Goal: Task Accomplishment & Management: Use online tool/utility

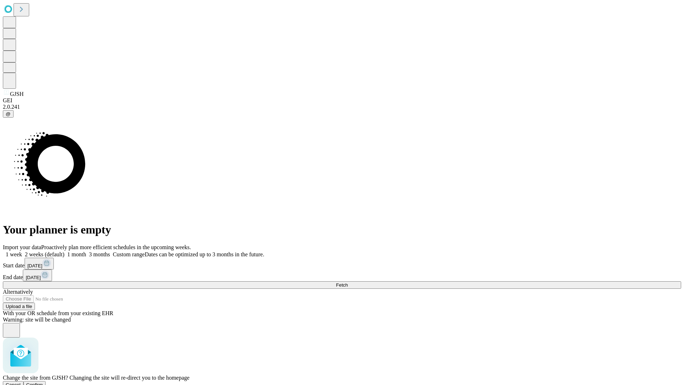
click at [43, 382] on span "Confirm" at bounding box center [34, 384] width 17 height 5
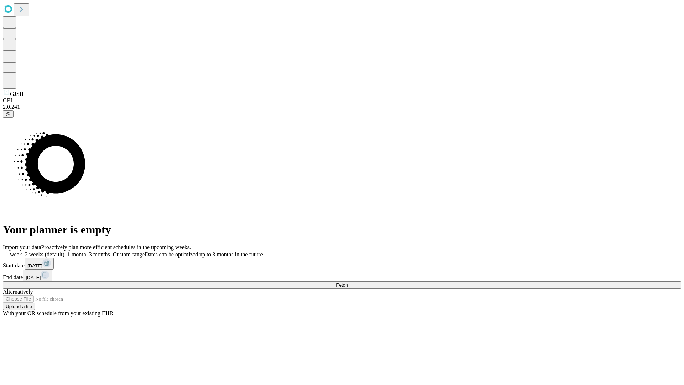
click at [86, 251] on label "1 month" at bounding box center [75, 254] width 22 height 6
click at [348, 282] on span "Fetch" at bounding box center [342, 284] width 12 height 5
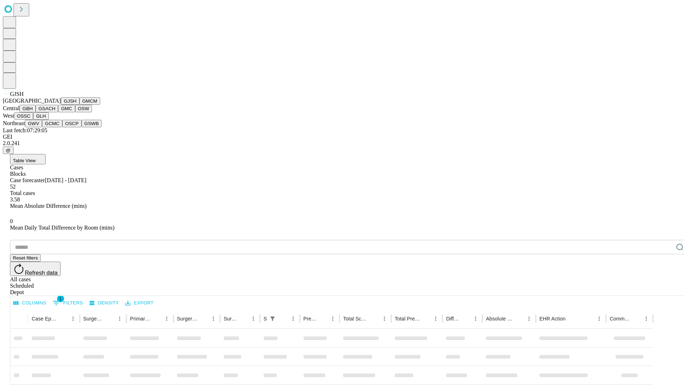
click at [79, 105] on button "GMCM" at bounding box center [89, 100] width 21 height 7
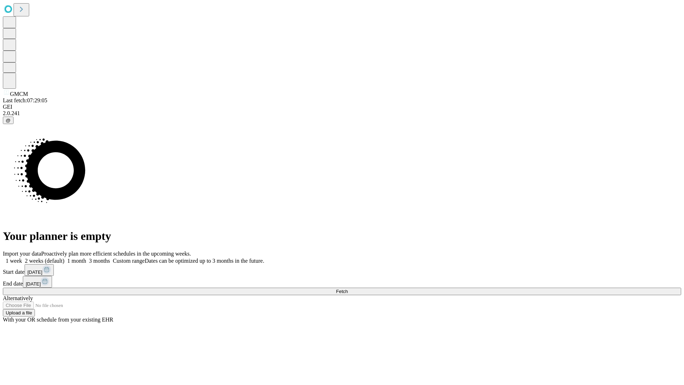
click at [86, 258] on label "1 month" at bounding box center [75, 261] width 22 height 6
click at [348, 289] on span "Fetch" at bounding box center [342, 291] width 12 height 5
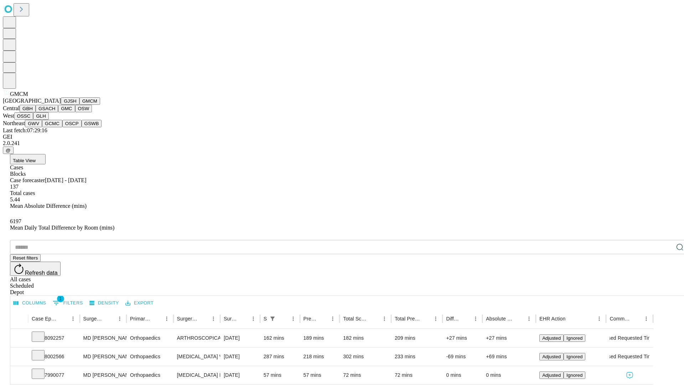
click at [36, 112] on button "GBH" at bounding box center [28, 108] width 16 height 7
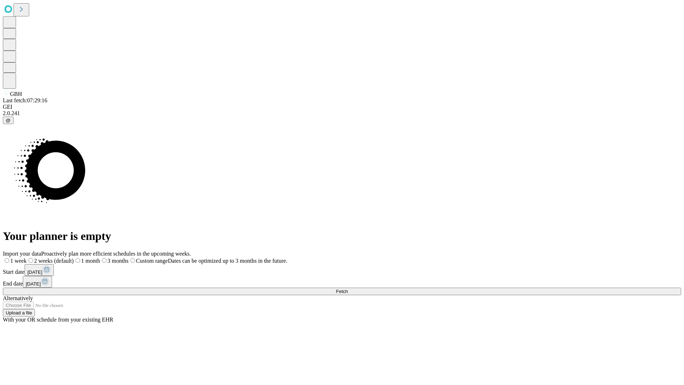
click at [100, 258] on label "1 month" at bounding box center [87, 261] width 26 height 6
click at [348, 289] on span "Fetch" at bounding box center [342, 291] width 12 height 5
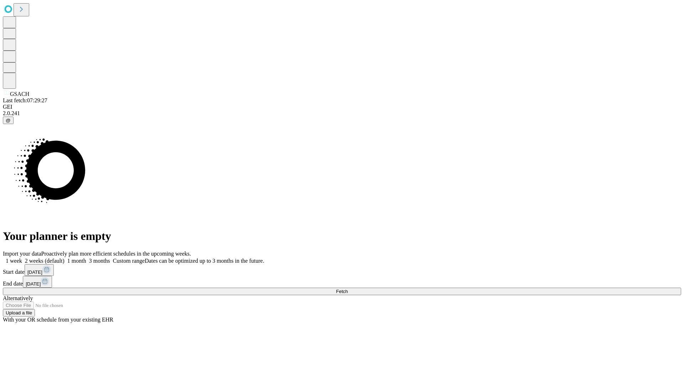
click at [86, 258] on label "1 month" at bounding box center [75, 261] width 22 height 6
click at [348, 289] on span "Fetch" at bounding box center [342, 291] width 12 height 5
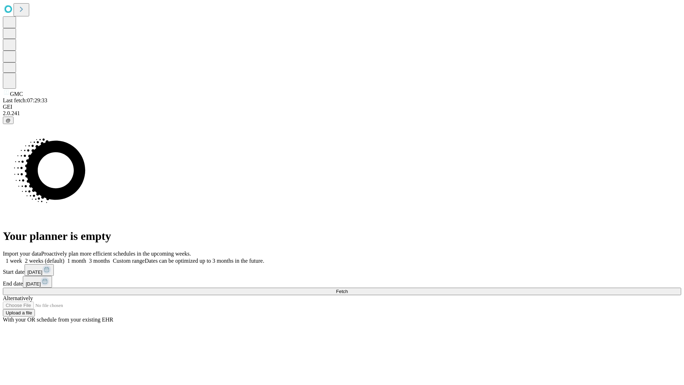
click at [86, 258] on label "1 month" at bounding box center [75, 261] width 22 height 6
click at [348, 289] on span "Fetch" at bounding box center [342, 291] width 12 height 5
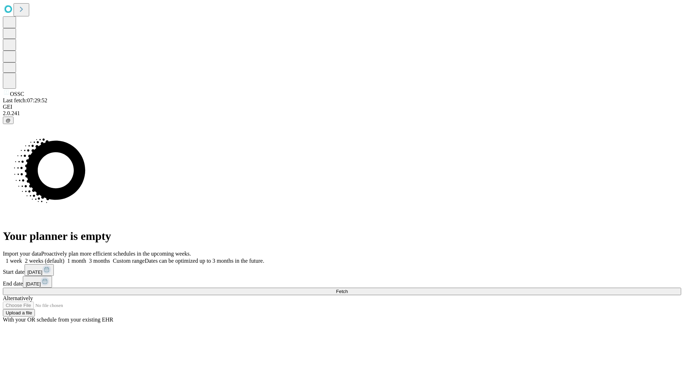
click at [86, 258] on label "1 month" at bounding box center [75, 261] width 22 height 6
click at [348, 289] on span "Fetch" at bounding box center [342, 291] width 12 height 5
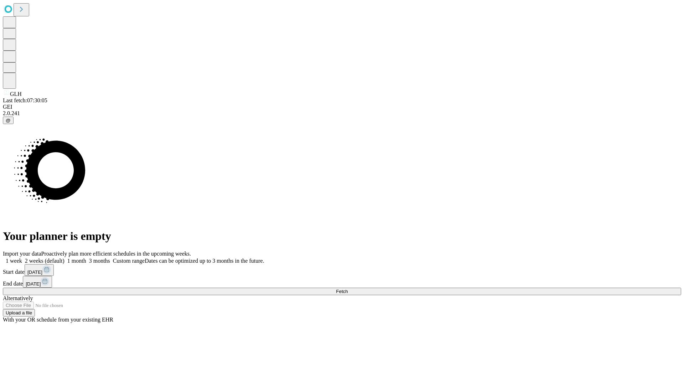
click at [86, 258] on label "1 month" at bounding box center [75, 261] width 22 height 6
click at [348, 289] on span "Fetch" at bounding box center [342, 291] width 12 height 5
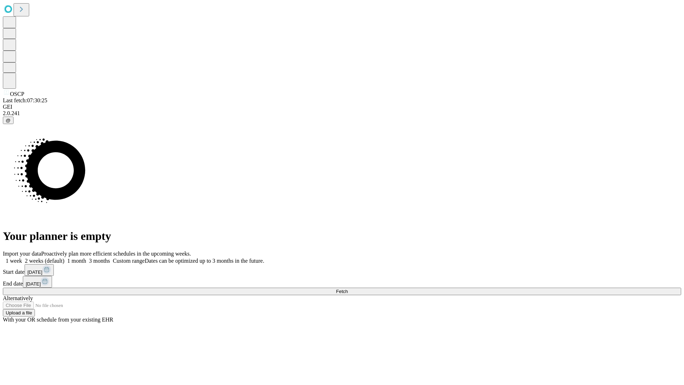
click at [86, 258] on label "1 month" at bounding box center [75, 261] width 22 height 6
click at [348, 289] on span "Fetch" at bounding box center [342, 291] width 12 height 5
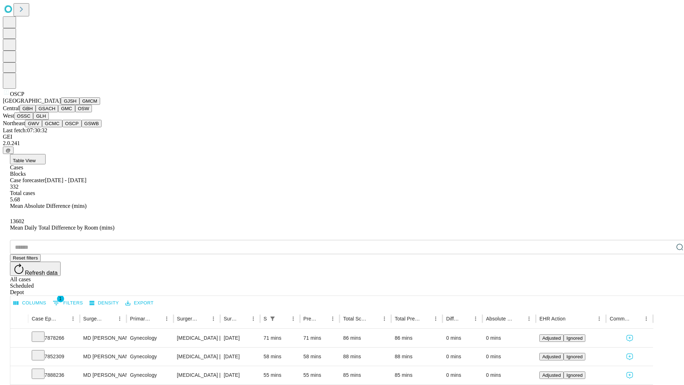
click at [82, 127] on button "GSWB" at bounding box center [92, 123] width 20 height 7
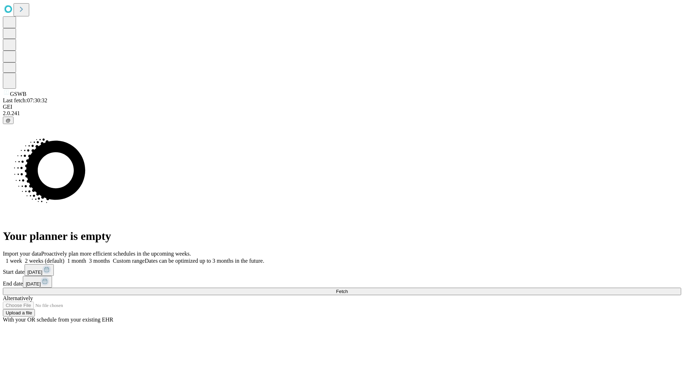
click at [86, 258] on label "1 month" at bounding box center [75, 261] width 22 height 6
click at [348, 289] on span "Fetch" at bounding box center [342, 291] width 12 height 5
